Goal: Complete application form

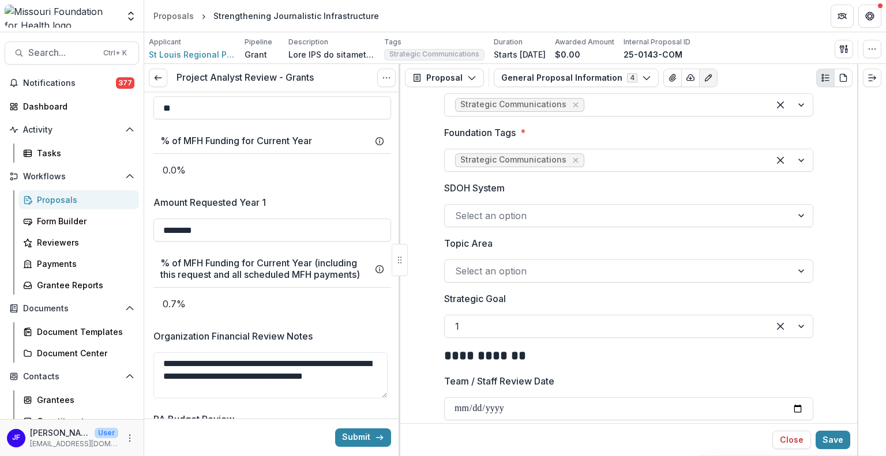
scroll to position [1617, 0]
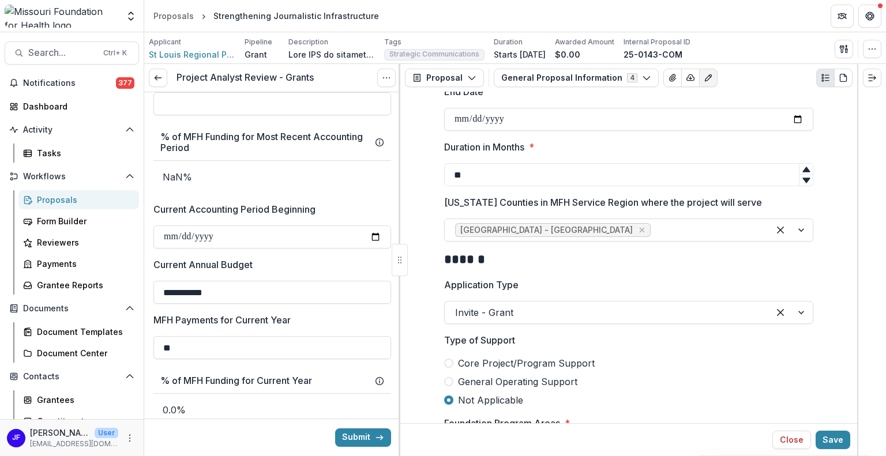
scroll to position [1155, 0]
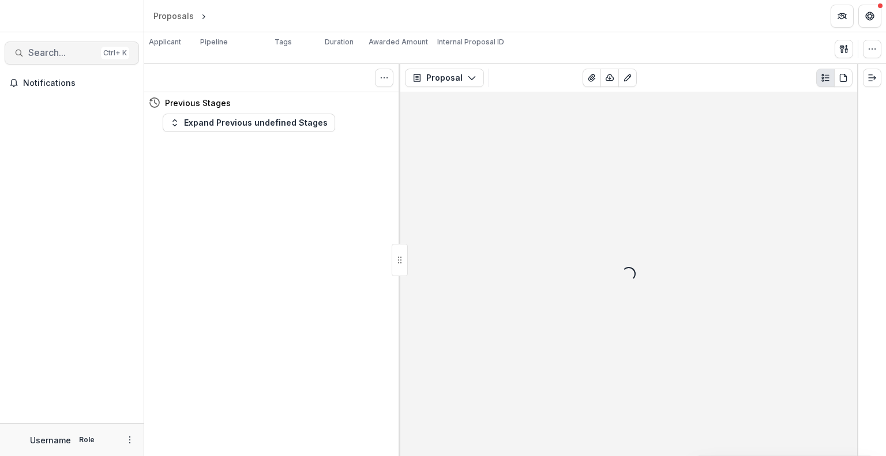
click at [53, 57] on span "Search..." at bounding box center [62, 52] width 68 height 11
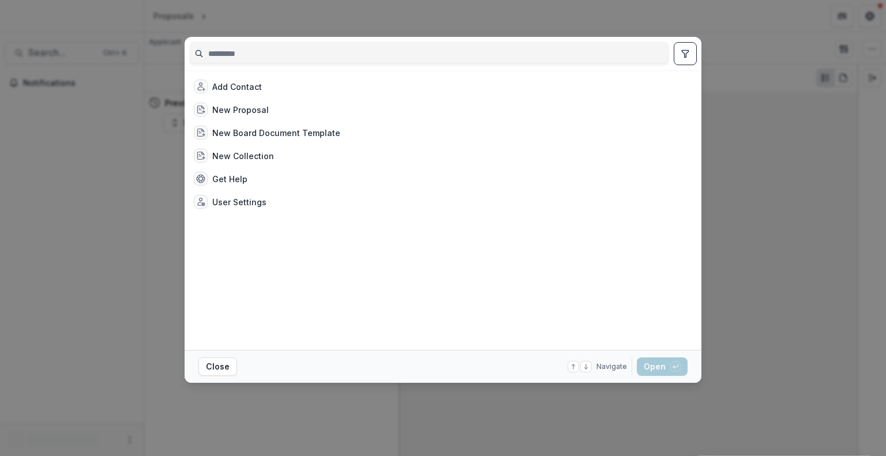
click at [302, 58] on input at bounding box center [429, 53] width 479 height 18
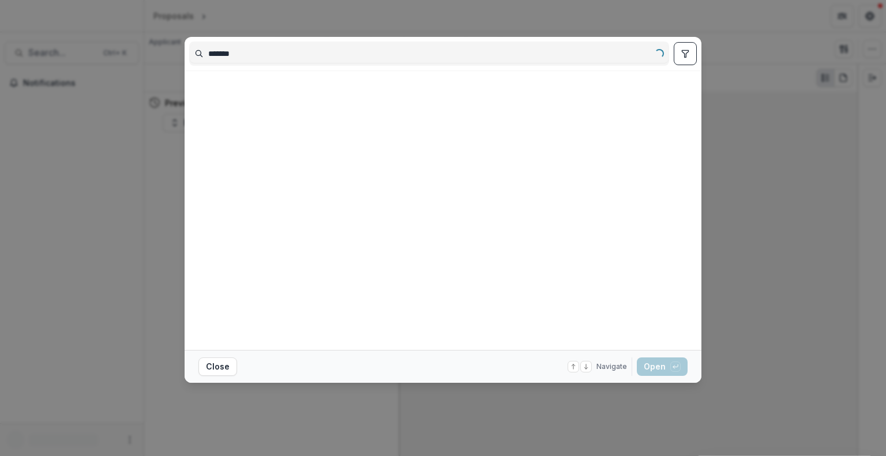
type input "*******"
click at [687, 53] on icon "toggle filters" at bounding box center [685, 53] width 9 height 9
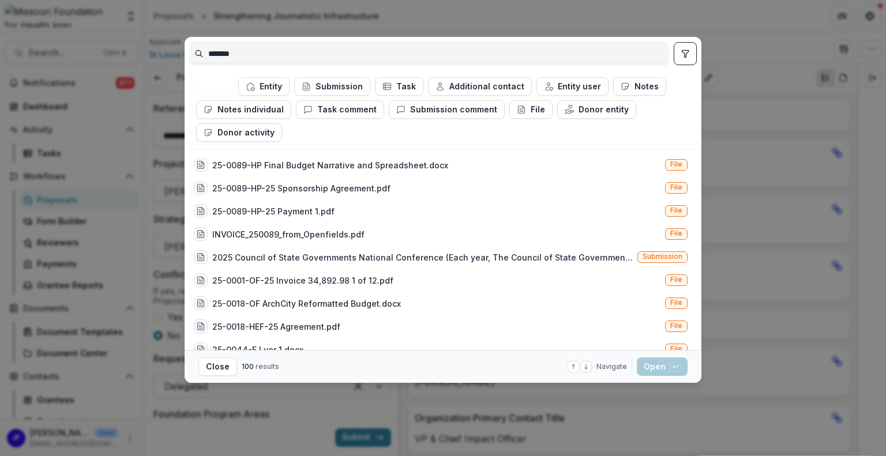
click at [691, 55] on button "toggle filters" at bounding box center [685, 53] width 23 height 23
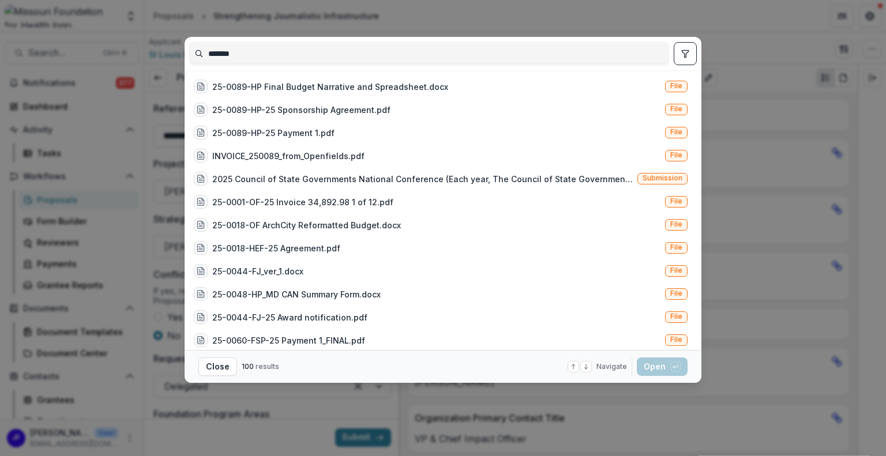
click at [682, 54] on icon "toggle filters" at bounding box center [685, 53] width 9 height 9
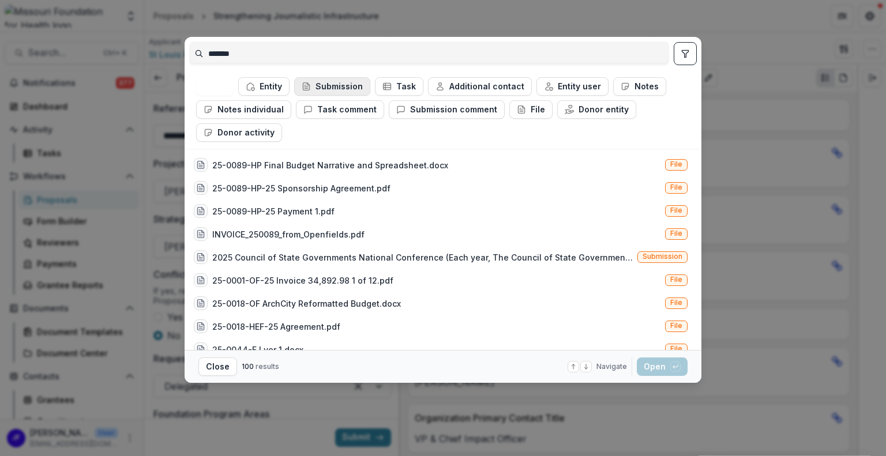
click at [338, 94] on button "Submission" at bounding box center [332, 86] width 76 height 18
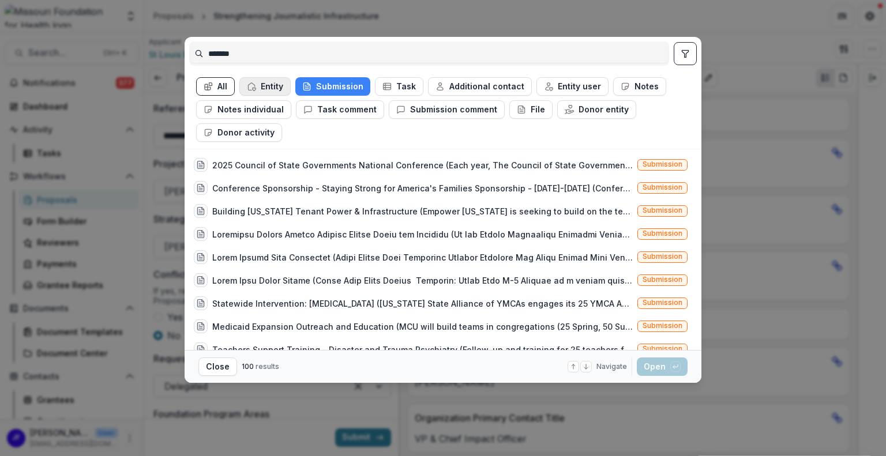
click at [270, 88] on button "Entity" at bounding box center [264, 86] width 51 height 18
click at [319, 90] on button "Submission" at bounding box center [331, 86] width 75 height 18
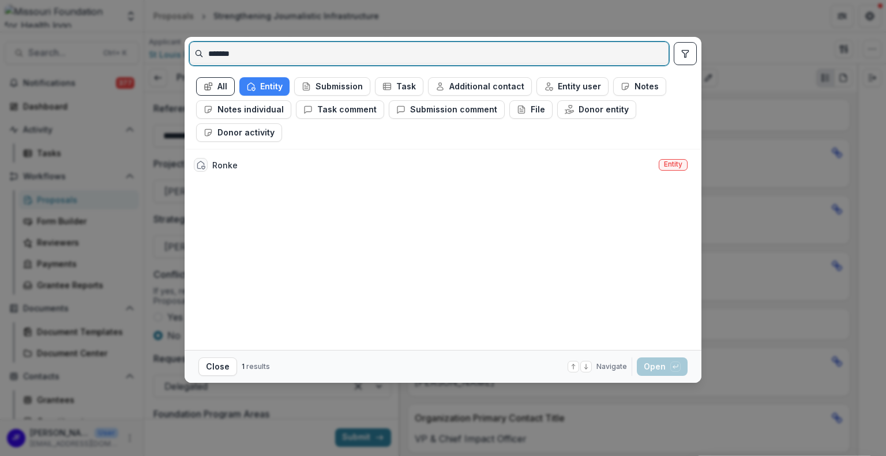
click at [269, 54] on input "*******" at bounding box center [429, 53] width 479 height 18
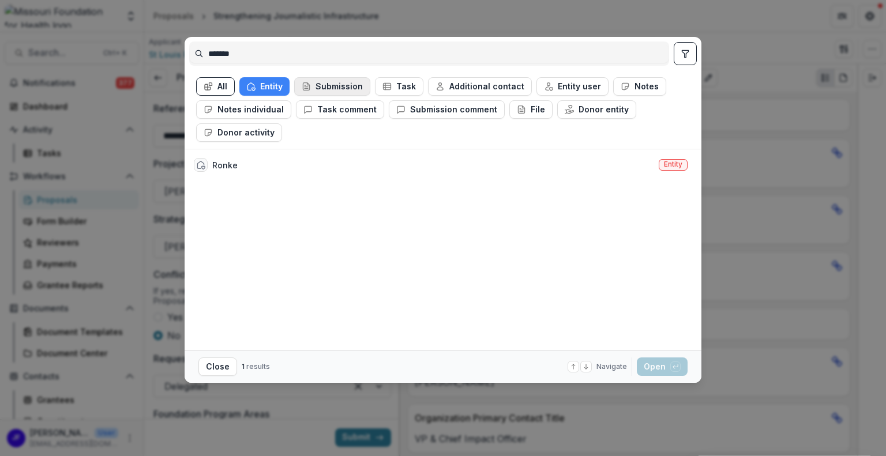
click at [321, 89] on button "Submission" at bounding box center [332, 86] width 76 height 18
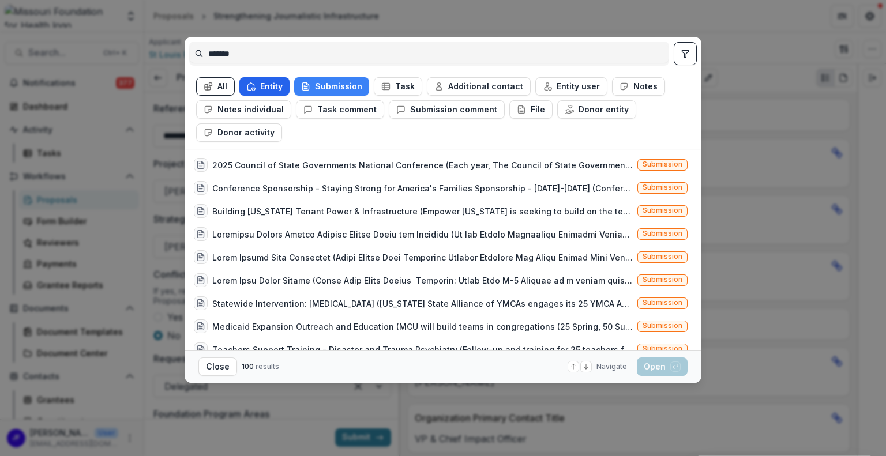
click at [270, 85] on button "Entity" at bounding box center [264, 86] width 50 height 18
click at [541, 163] on div "2025 Council of State Governments National Conference (Each year, The Council o…" at bounding box center [422, 165] width 421 height 12
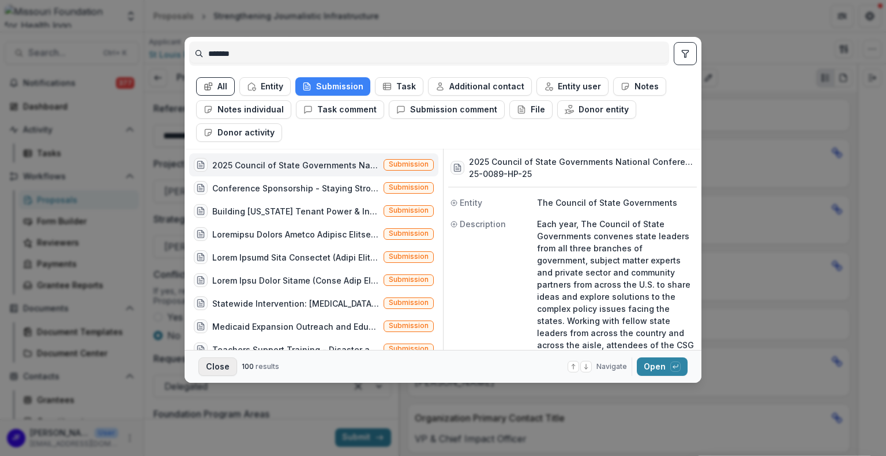
click at [222, 363] on button "Close" at bounding box center [218, 367] width 39 height 18
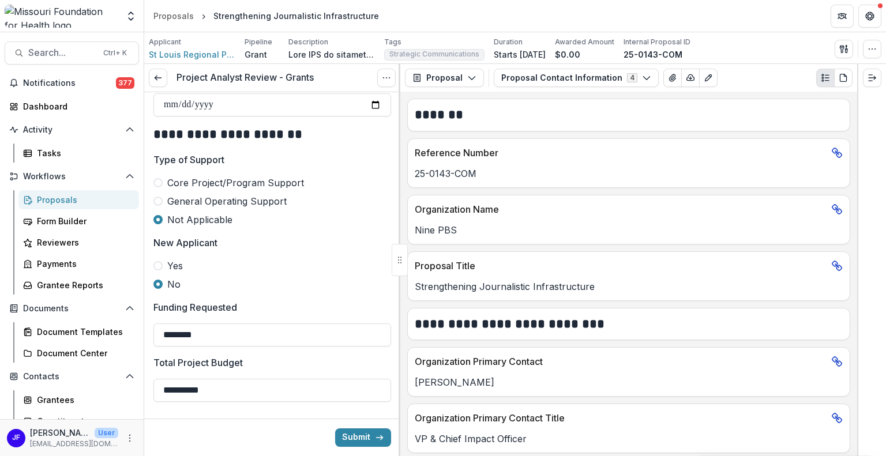
scroll to position [462, 0]
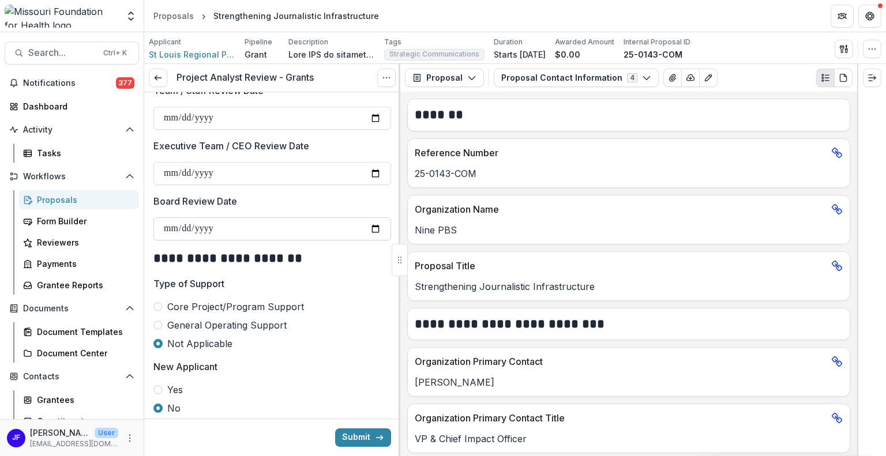
click at [343, 223] on input "**********" at bounding box center [272, 229] width 238 height 23
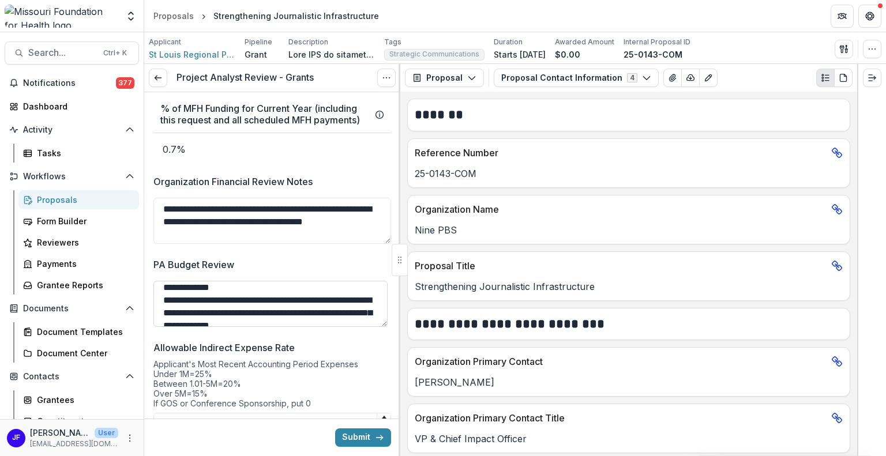
scroll to position [0, 0]
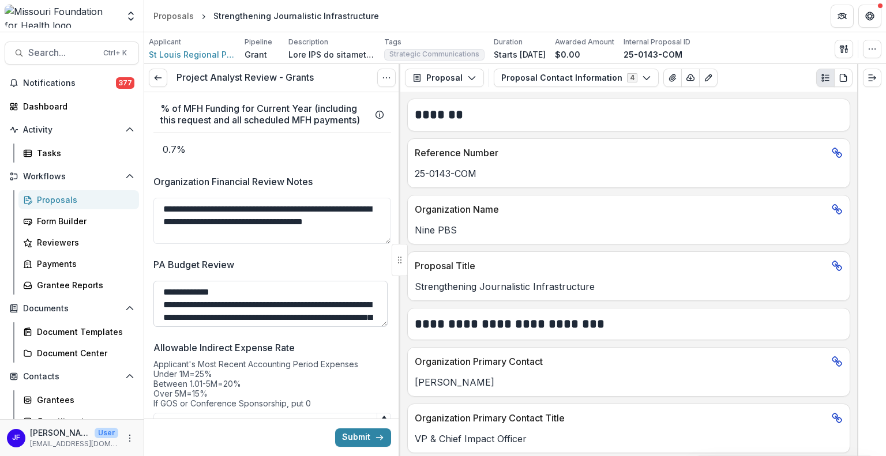
click at [263, 290] on textarea "**********" at bounding box center [270, 304] width 234 height 46
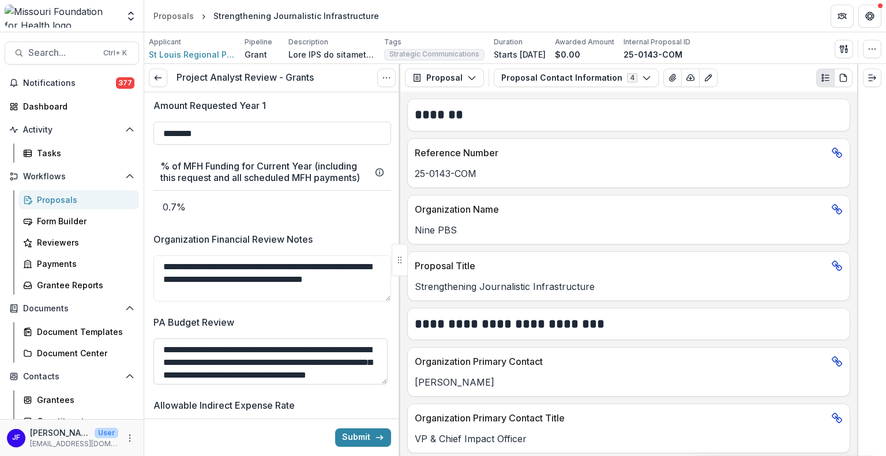
scroll to position [53, 0]
click at [841, 44] on icon "button" at bounding box center [844, 48] width 9 height 9
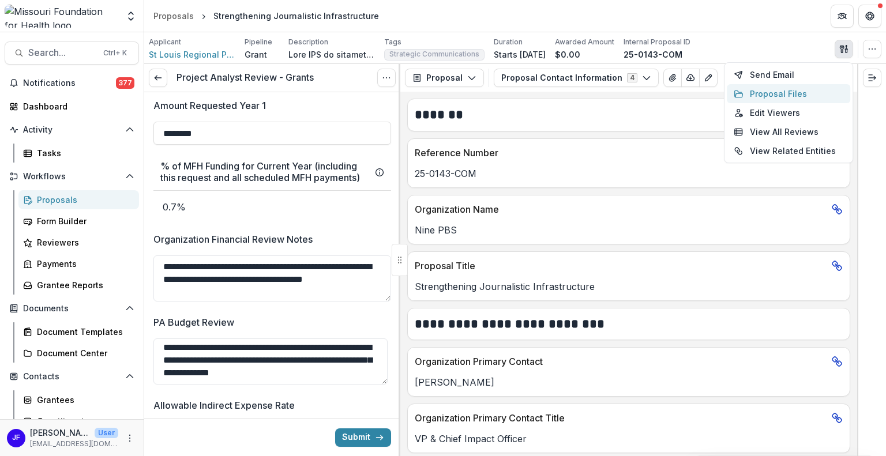
click at [768, 97] on button "Proposal Files" at bounding box center [788, 93] width 123 height 19
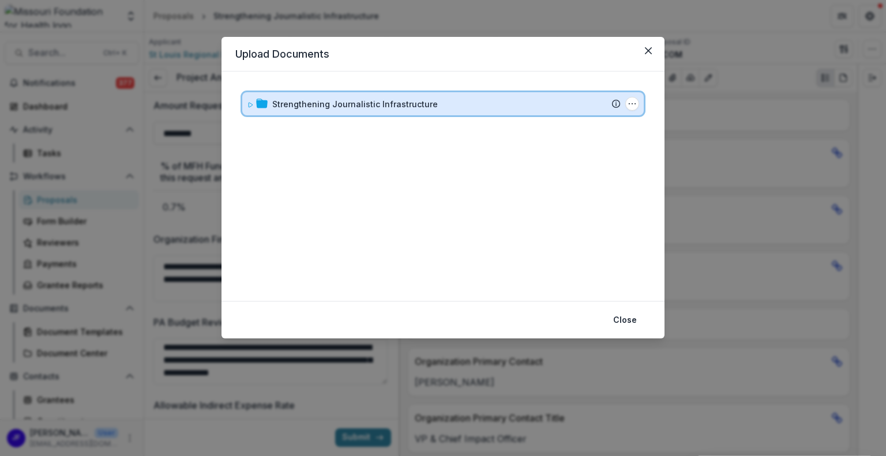
click at [252, 107] on icon at bounding box center [250, 105] width 7 height 7
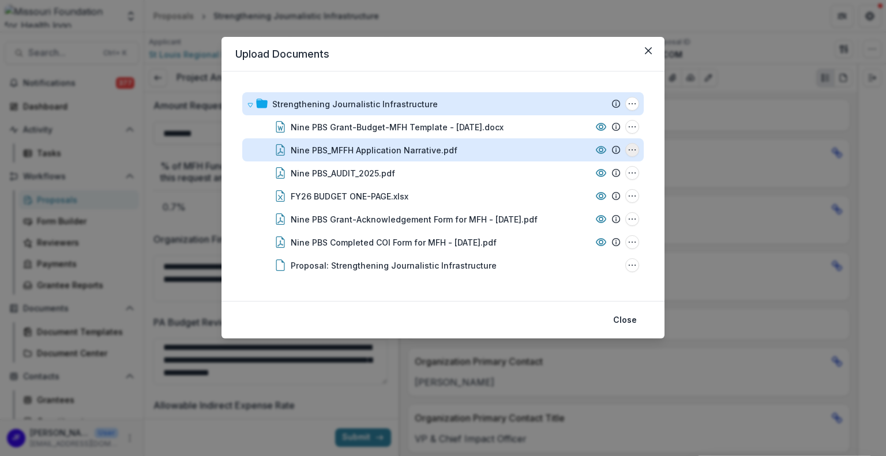
click at [634, 152] on icon "Nine PBS_MFFH Application Narrative.pdf Options" at bounding box center [632, 149] width 9 height 9
click at [564, 188] on button "Download" at bounding box center [574, 191] width 123 height 19
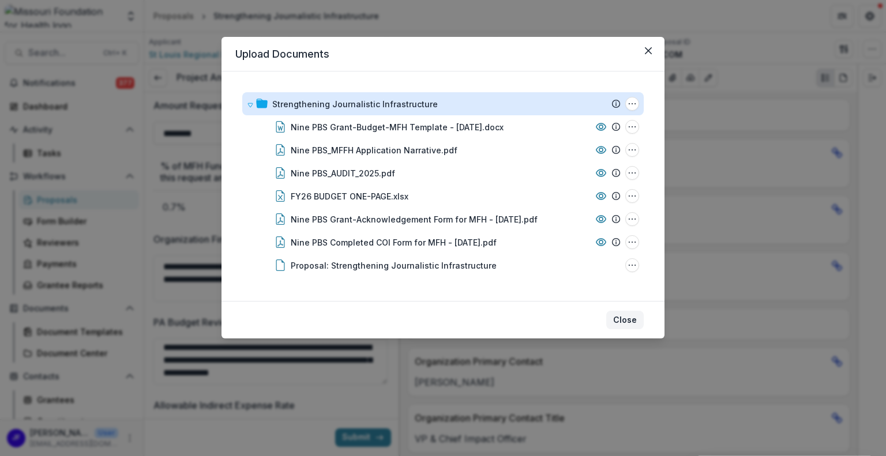
click at [630, 323] on button "Close" at bounding box center [625, 320] width 38 height 18
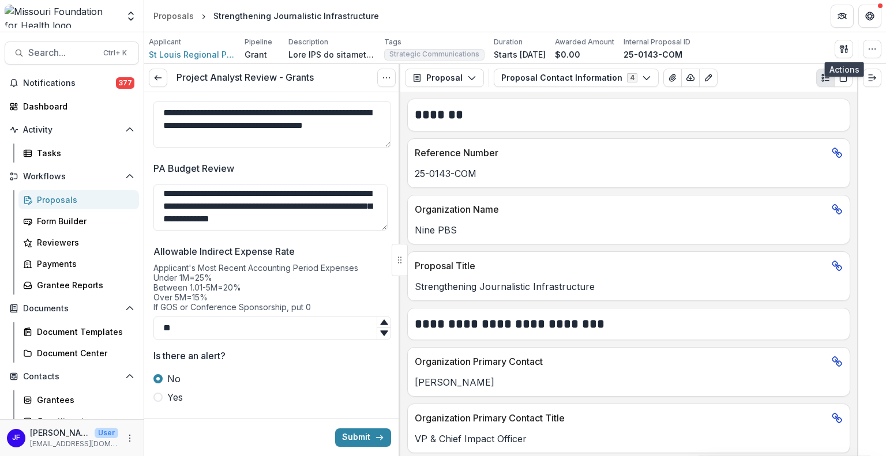
scroll to position [1904, 0]
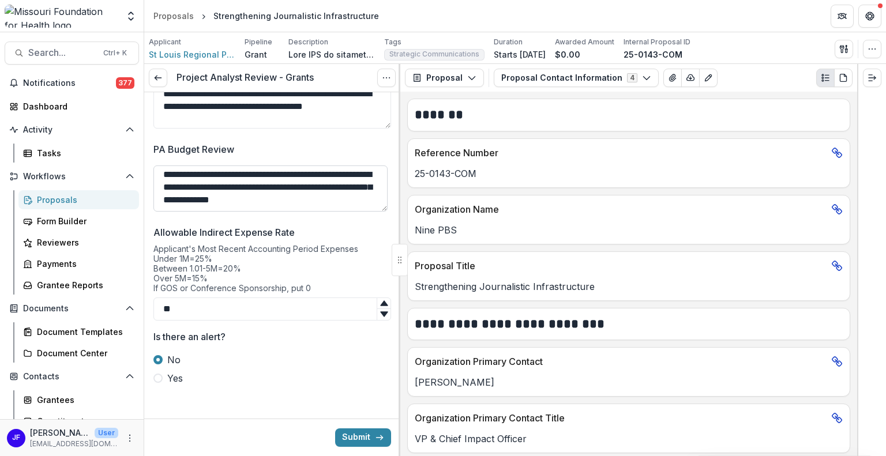
click at [339, 196] on textarea "**********" at bounding box center [270, 189] width 234 height 46
click at [228, 177] on textarea "**********" at bounding box center [270, 189] width 234 height 46
click at [273, 186] on textarea "**********" at bounding box center [270, 189] width 234 height 46
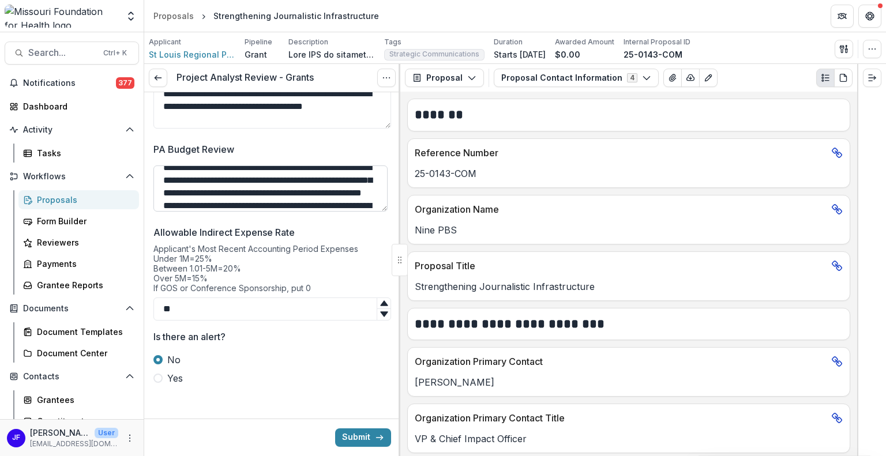
click at [358, 204] on textarea "**********" at bounding box center [270, 189] width 234 height 46
click at [362, 189] on textarea "**********" at bounding box center [270, 189] width 234 height 46
type textarea "**********"
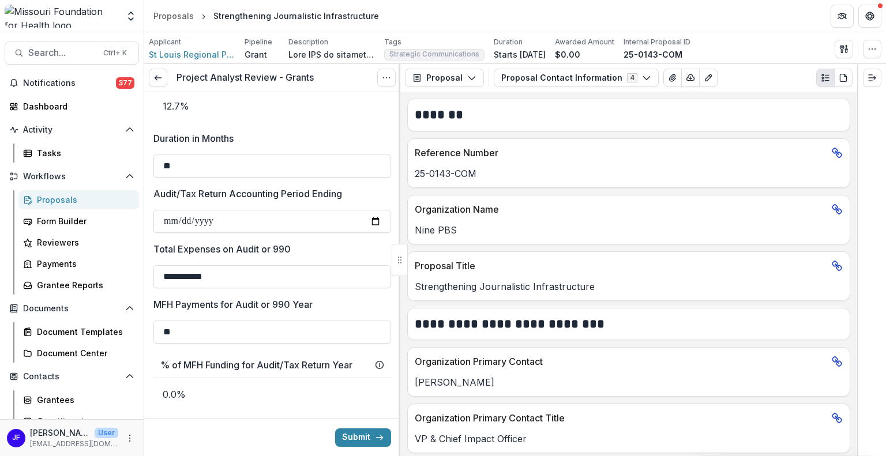
scroll to position [924, 0]
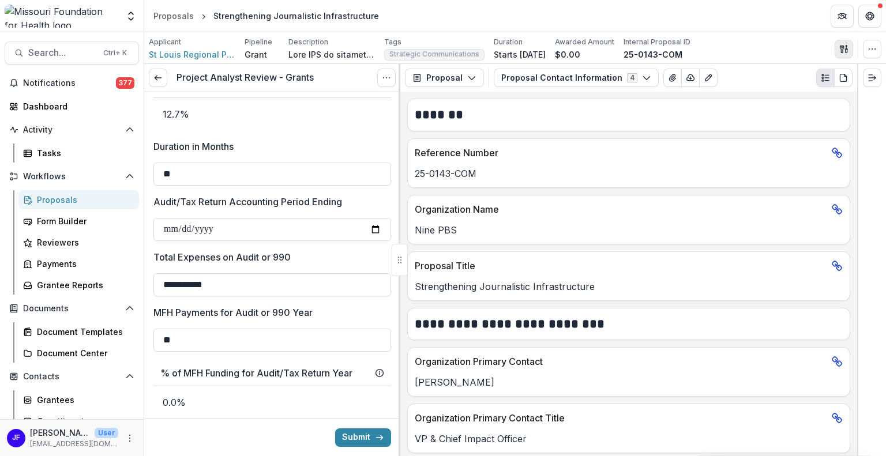
click at [840, 46] on icon "button" at bounding box center [844, 48] width 9 height 9
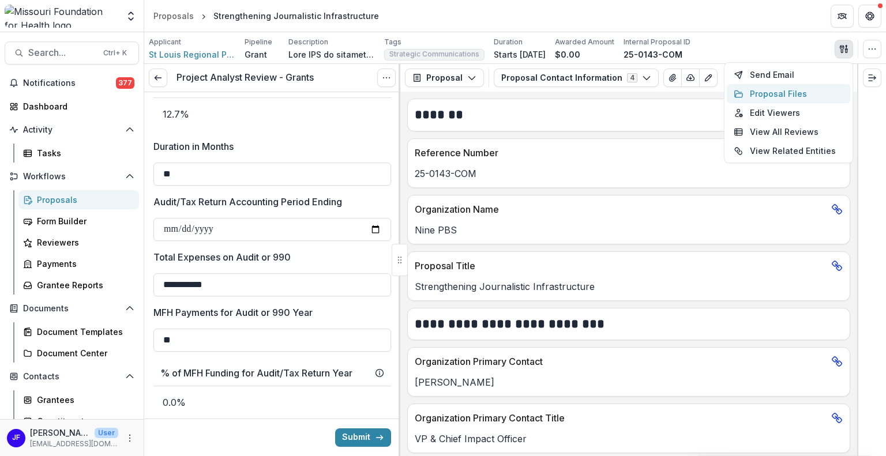
click at [770, 89] on button "Proposal Files" at bounding box center [788, 93] width 123 height 19
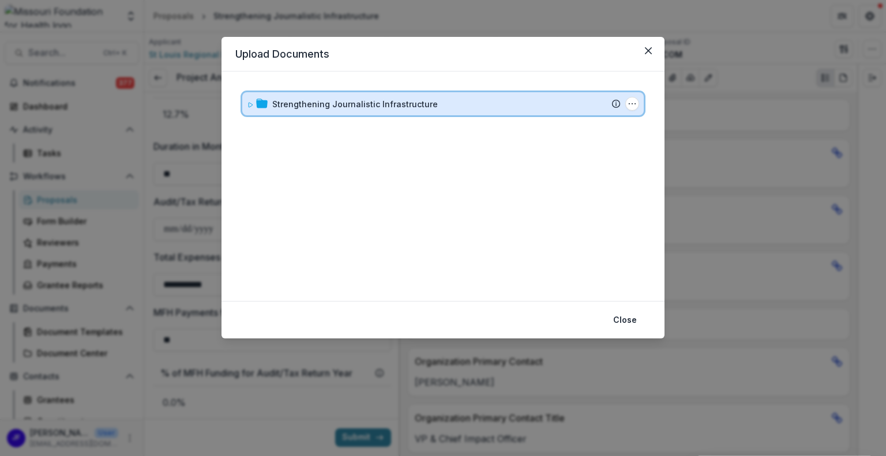
click at [249, 103] on icon at bounding box center [251, 105] width 4 height 5
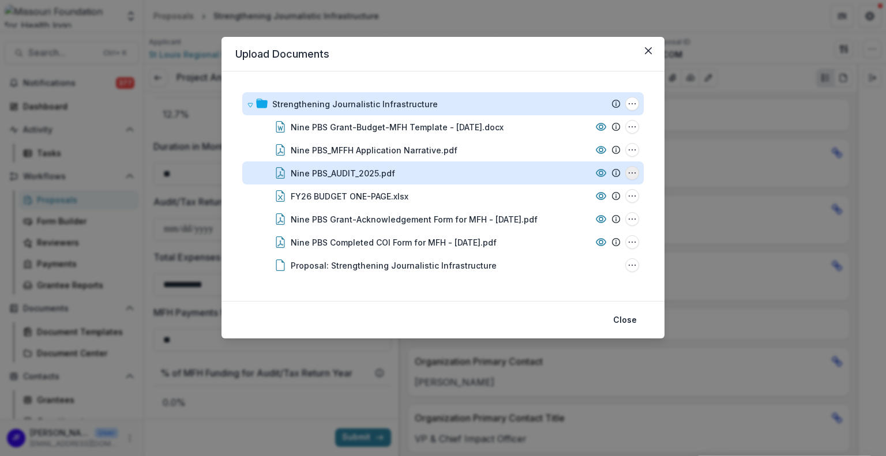
click at [630, 170] on icon "Nine PBS_AUDIT_2025.pdf Options" at bounding box center [632, 173] width 9 height 9
click at [562, 210] on button "Download" at bounding box center [574, 214] width 123 height 19
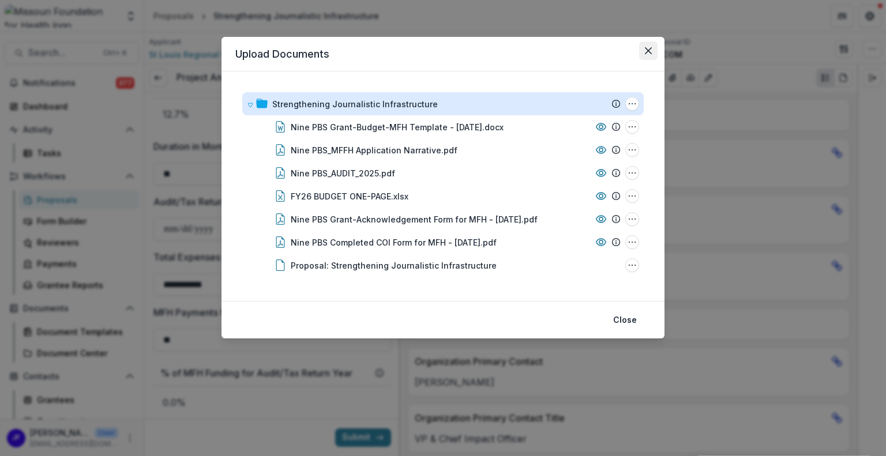
click at [649, 53] on icon "Close" at bounding box center [648, 50] width 7 height 7
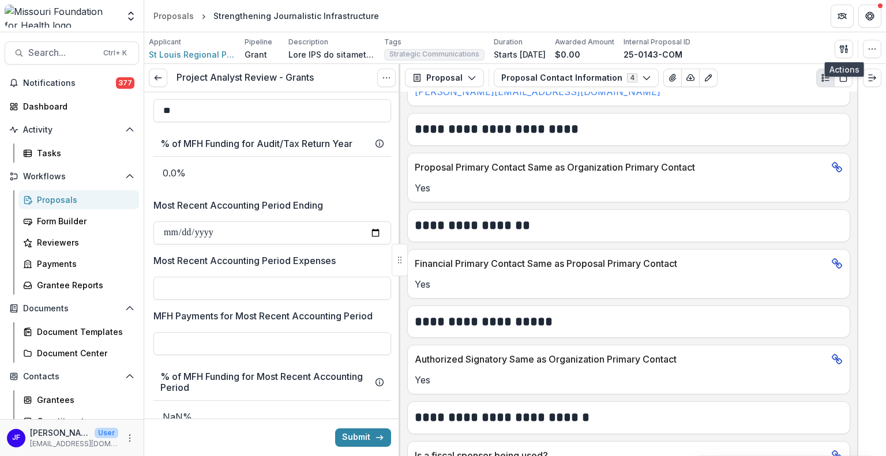
scroll to position [1212, 0]
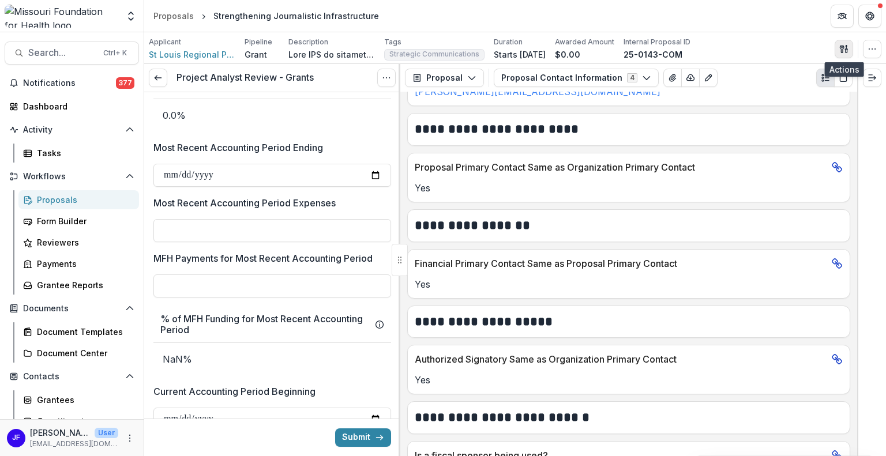
click at [848, 48] on icon "button" at bounding box center [844, 48] width 9 height 9
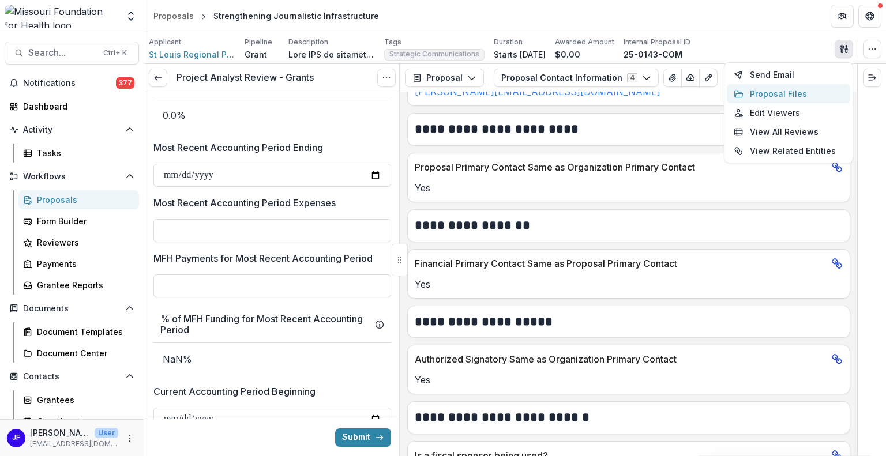
click at [785, 94] on button "Proposal Files" at bounding box center [788, 93] width 123 height 19
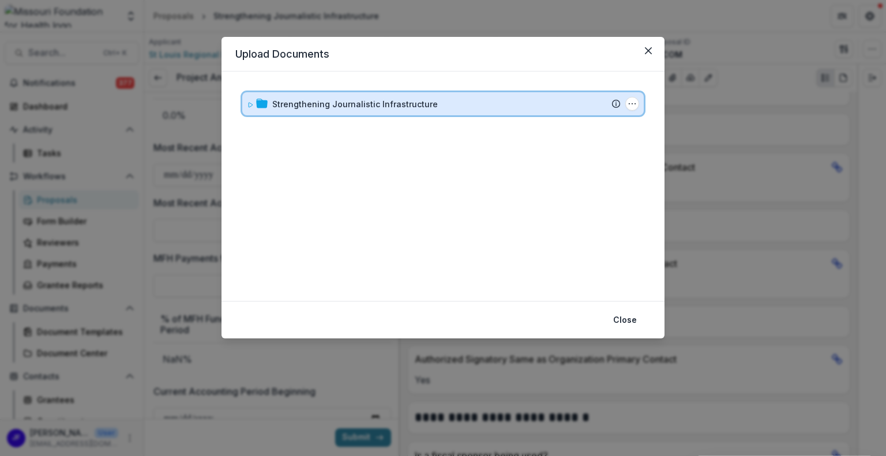
click at [245, 103] on div "Strengthening Journalistic Infrastructure Submission Temelio Proposal Attached …" at bounding box center [443, 103] width 402 height 23
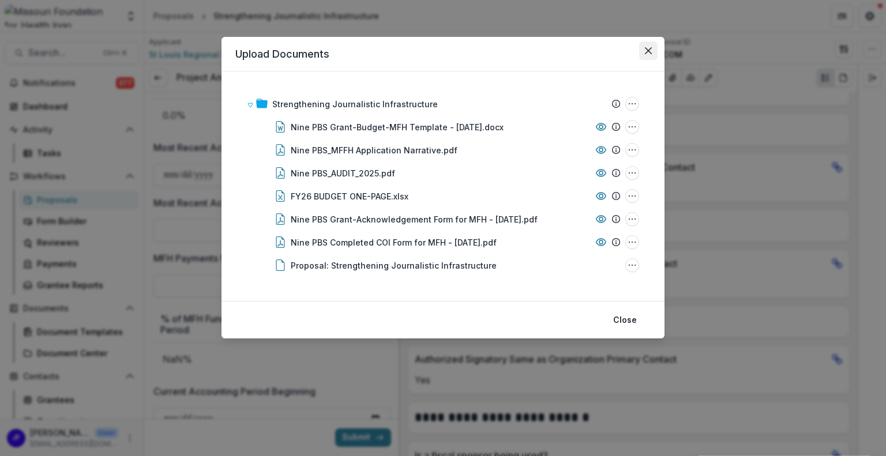
click at [650, 52] on icon "Close" at bounding box center [648, 50] width 7 height 7
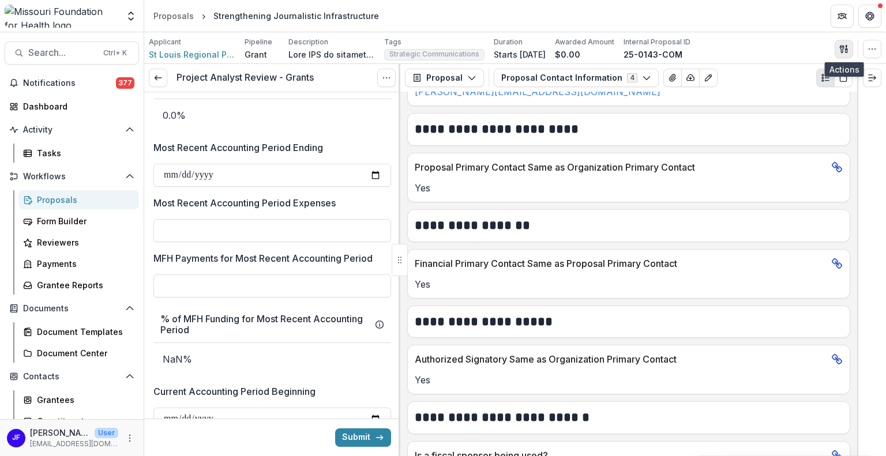
click at [843, 47] on icon "button" at bounding box center [844, 48] width 9 height 9
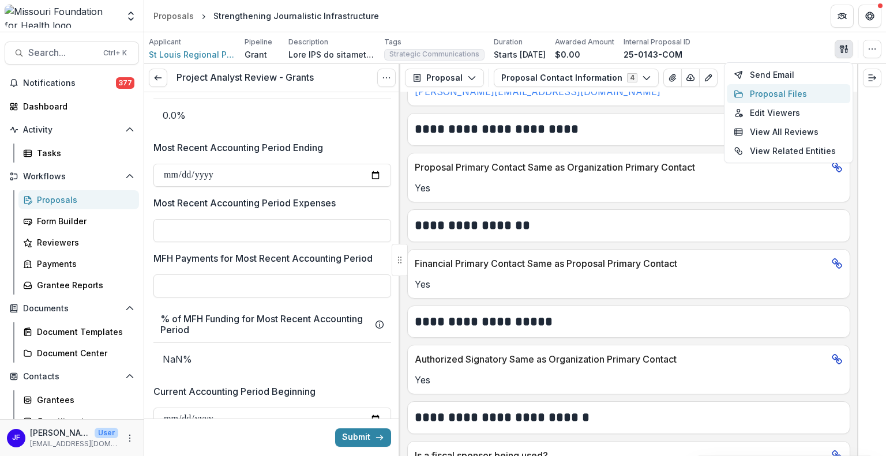
click at [783, 96] on button "Proposal Files" at bounding box center [788, 93] width 123 height 19
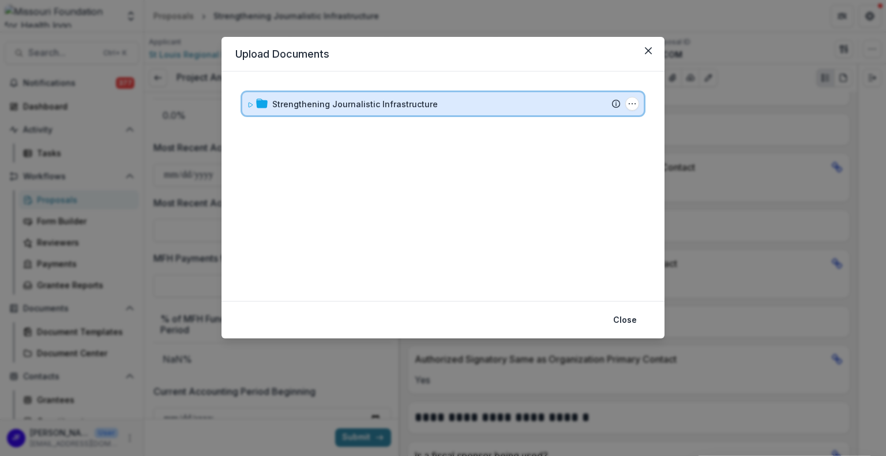
click at [242, 108] on div "Strengthening Journalistic Infrastructure Submission Temelio Proposal Attached …" at bounding box center [443, 103] width 402 height 23
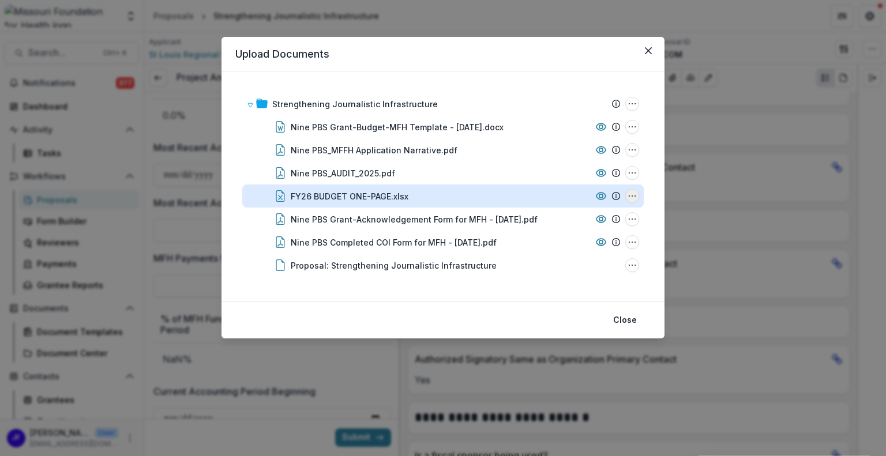
click at [635, 197] on icon "FY26 BUDGET ONE-PAGE.xlsx Options" at bounding box center [632, 196] width 9 height 9
click at [561, 132] on button "Download" at bounding box center [574, 134] width 123 height 19
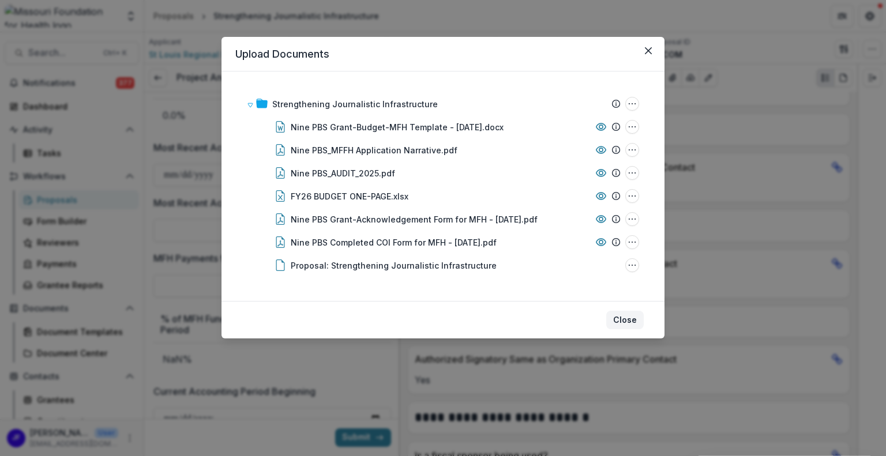
click at [624, 320] on button "Close" at bounding box center [625, 320] width 38 height 18
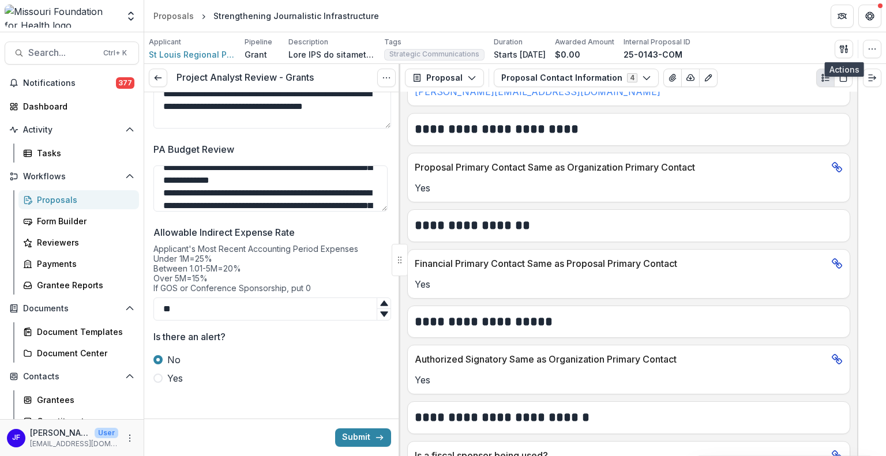
scroll to position [1905, 0]
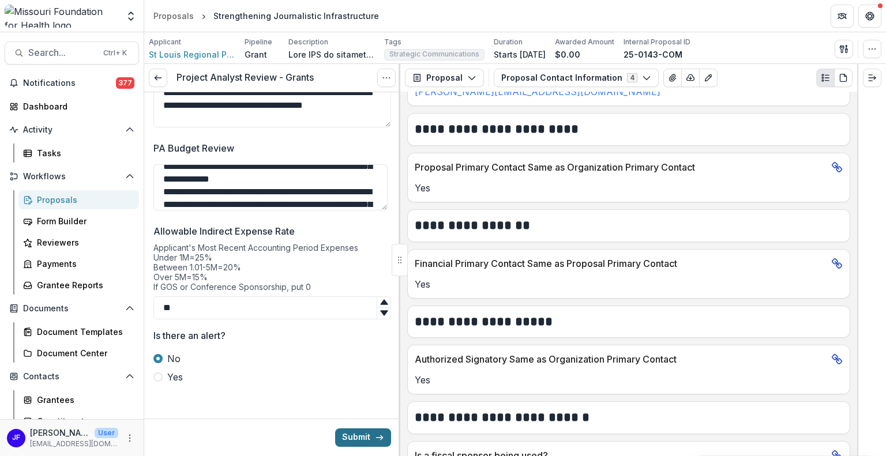
click at [350, 432] on button "Submit" at bounding box center [363, 438] width 56 height 18
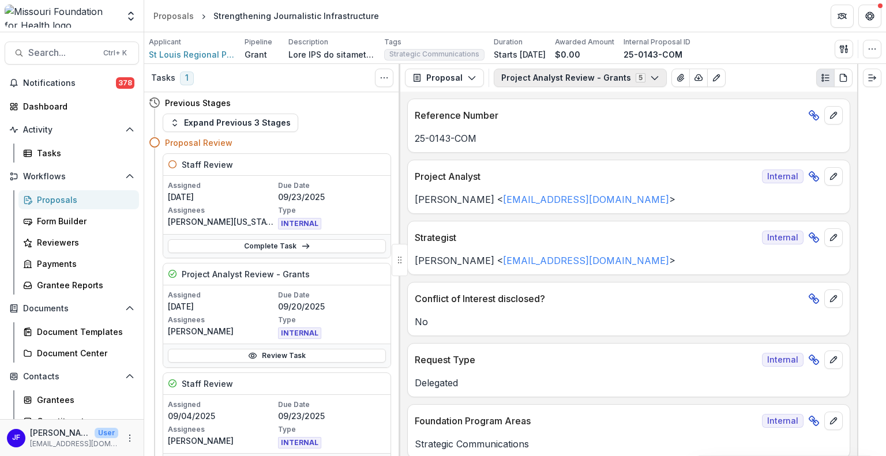
click at [571, 78] on button "Project Analyst Review - Grants 5" at bounding box center [580, 78] width 173 height 18
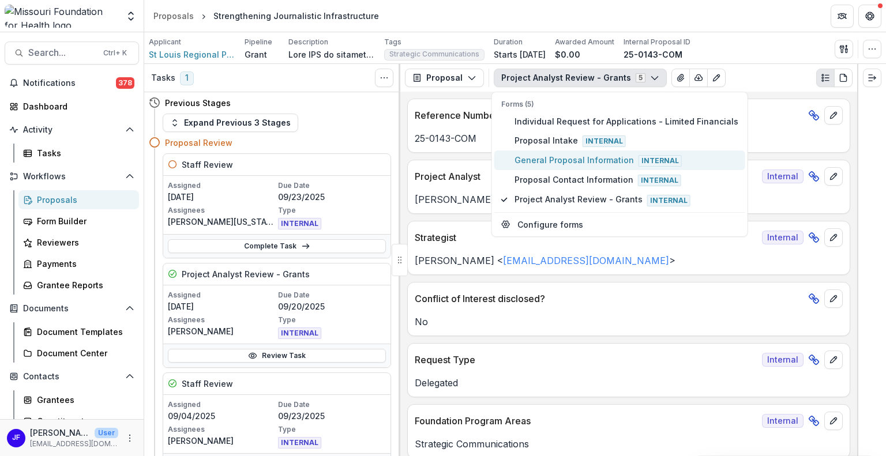
click at [547, 152] on button "General Proposal Information Internal" at bounding box center [620, 161] width 251 height 20
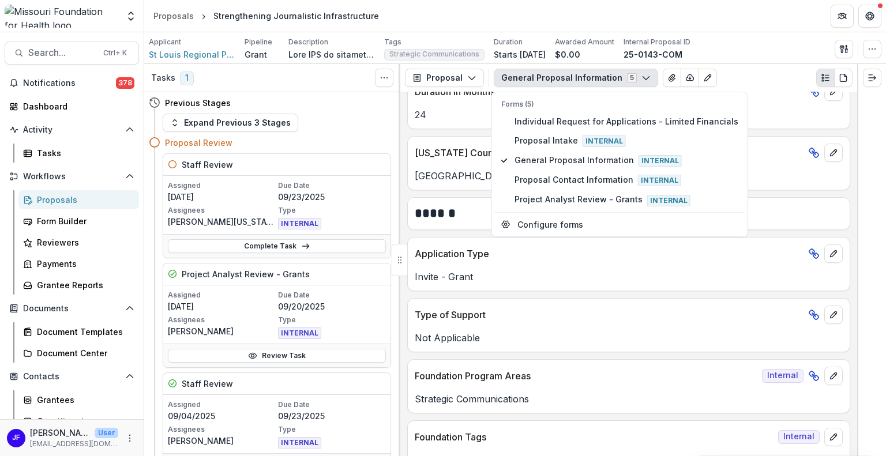
scroll to position [1096, 0]
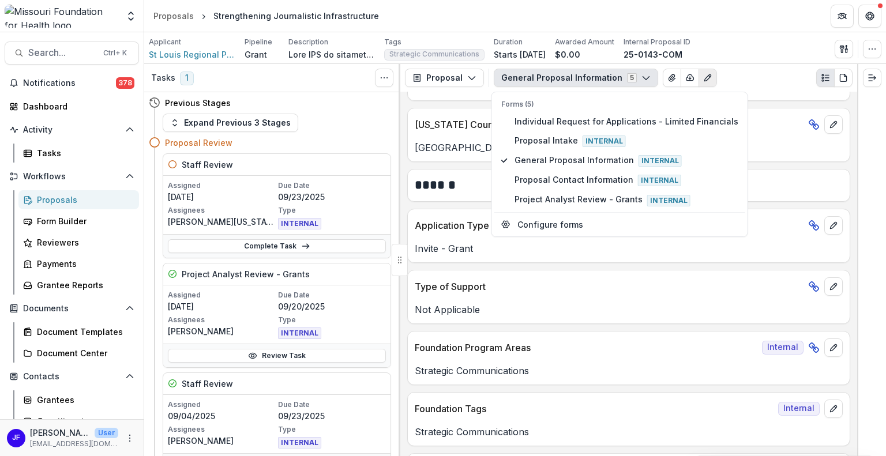
click at [703, 77] on icon "Edit as form" at bounding box center [707, 77] width 9 height 9
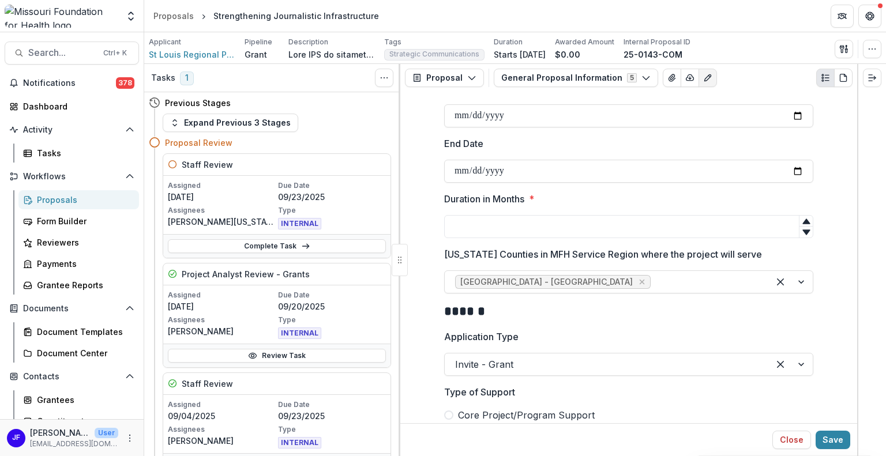
scroll to position [1039, 0]
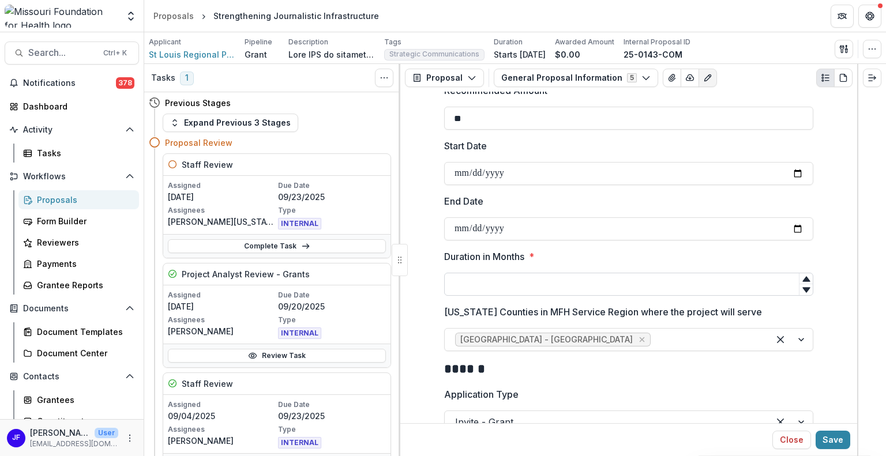
click at [744, 285] on input "Duration in Months *" at bounding box center [628, 284] width 369 height 23
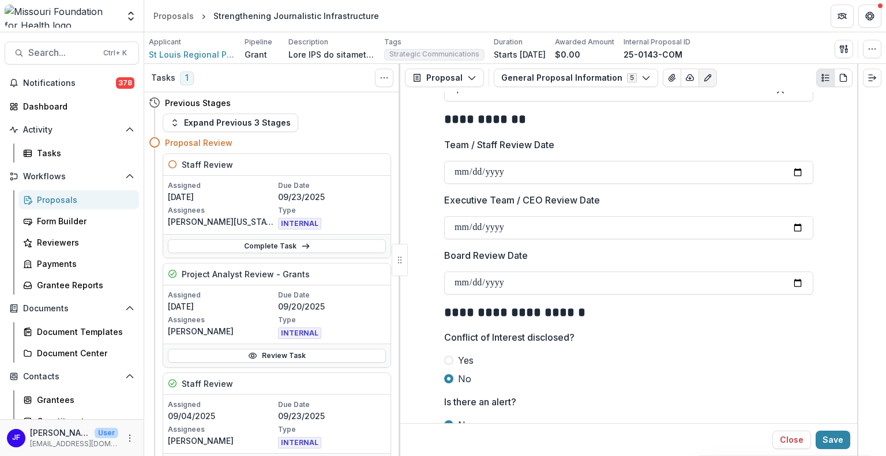
scroll to position [1783, 0]
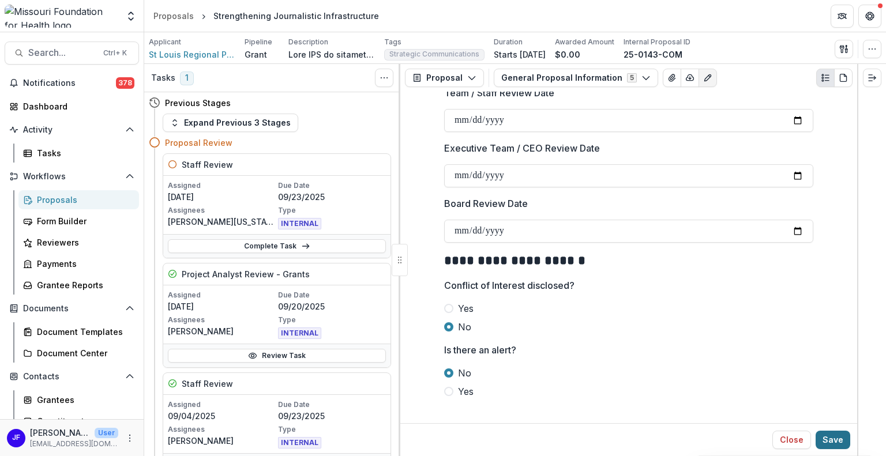
type input "**"
click at [829, 445] on button "Save" at bounding box center [833, 440] width 35 height 18
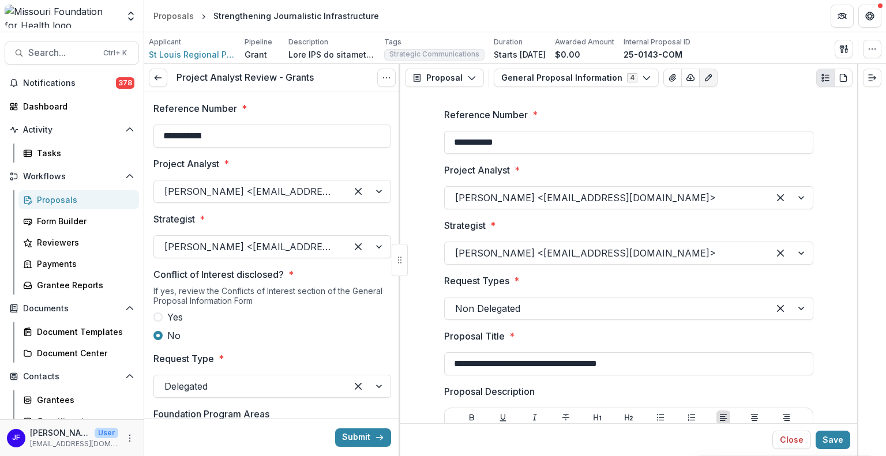
scroll to position [1148, 0]
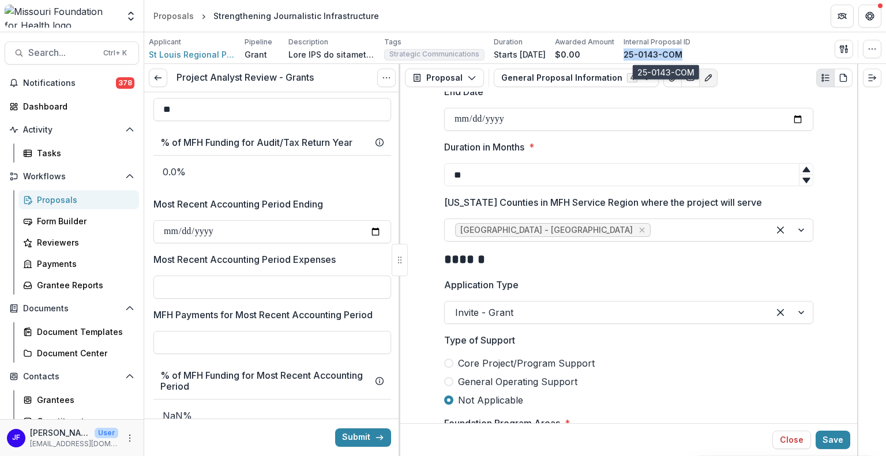
drag, startPoint x: 695, startPoint y: 52, endPoint x: 639, endPoint y: 53, distance: 56.0
click at [639, 53] on div "25-0143-COM" at bounding box center [657, 54] width 67 height 12
copy p "25-0143-COM"
